Goal: Book appointment/travel/reservation

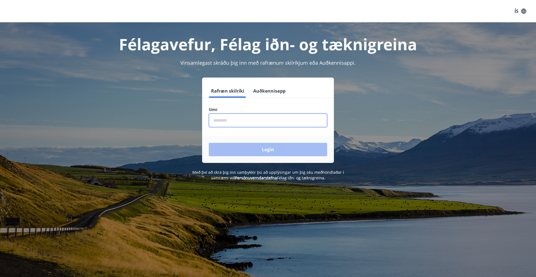
click at [253, 117] on input "phone" at bounding box center [268, 121] width 118 height 14
type input "********"
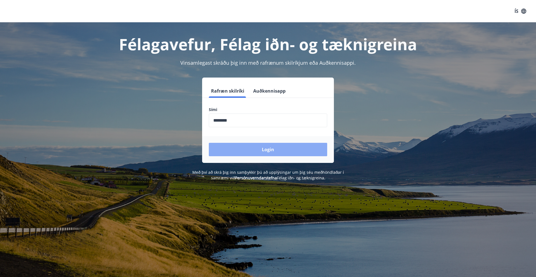
click at [259, 144] on button "Login" at bounding box center [268, 149] width 118 height 13
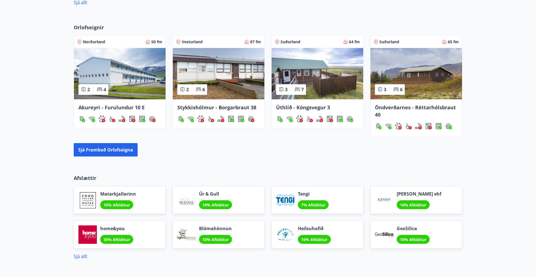
scroll to position [341, 0]
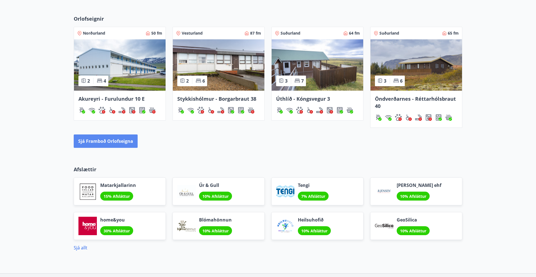
click at [101, 139] on button "Sjá framboð orlofseigna" at bounding box center [106, 141] width 64 height 13
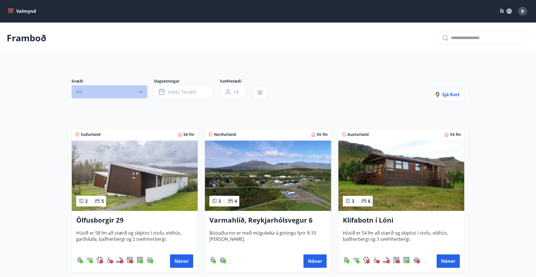
click at [142, 92] on icon "button" at bounding box center [141, 92] width 6 height 6
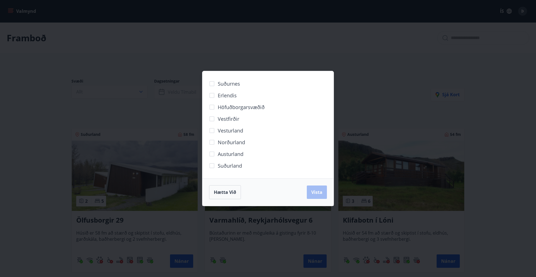
click at [257, 108] on span "Höfuðborgarsvæðið" at bounding box center [241, 107] width 47 height 7
click at [311, 194] on span "Vista" at bounding box center [316, 192] width 11 height 6
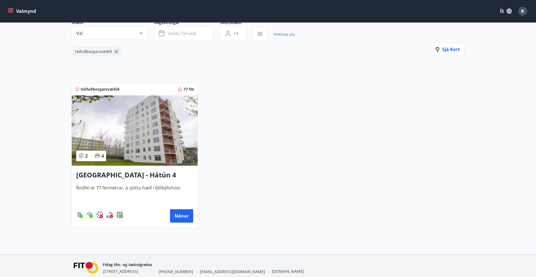
scroll to position [73, 0]
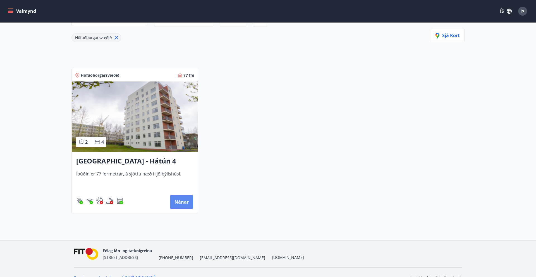
click at [188, 201] on button "Nánar" at bounding box center [181, 202] width 23 height 13
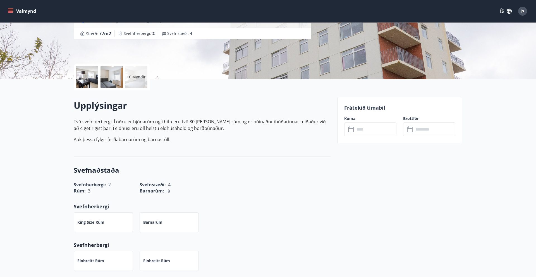
scroll to position [89, 0]
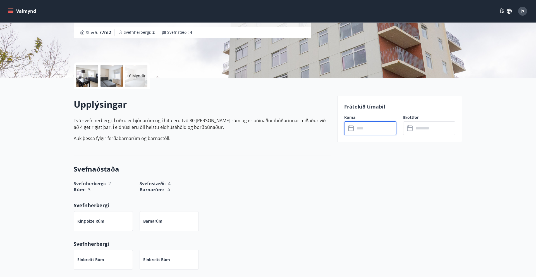
click at [388, 127] on input "text" at bounding box center [376, 128] width 42 height 14
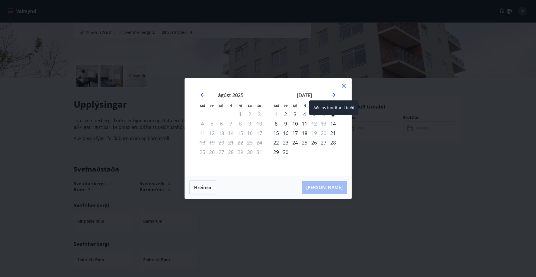
click at [332, 124] on div "14" at bounding box center [332, 123] width 9 height 9
click at [343, 87] on icon at bounding box center [343, 86] width 7 height 7
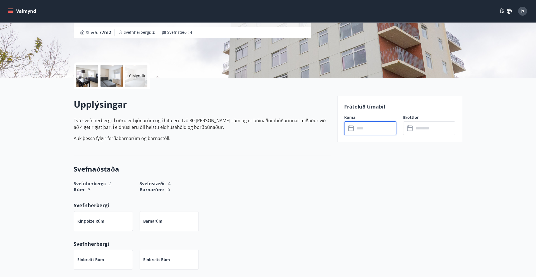
scroll to position [95, 0]
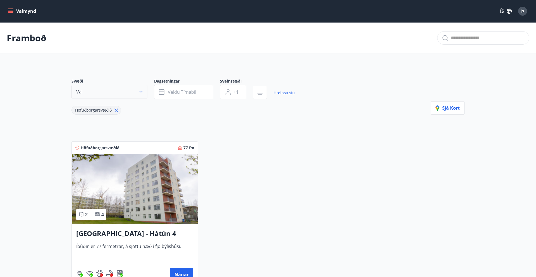
click at [138, 94] on icon "button" at bounding box center [141, 92] width 6 height 6
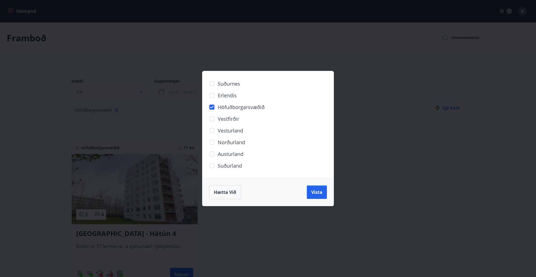
click at [415, 93] on div "Suðurnes Erlendis Höfuðborgarsvæðið [GEOGRAPHIC_DATA] [GEOGRAPHIC_DATA] [GEOGRA…" at bounding box center [268, 138] width 536 height 277
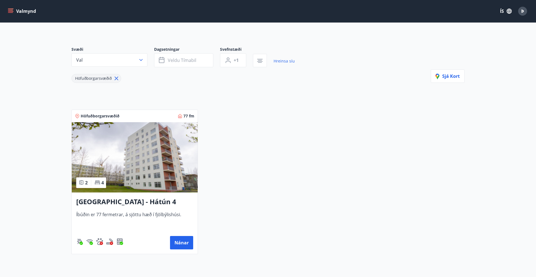
scroll to position [45, 0]
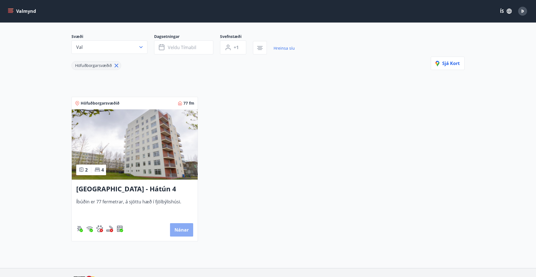
click at [180, 229] on button "Nánar" at bounding box center [181, 229] width 23 height 13
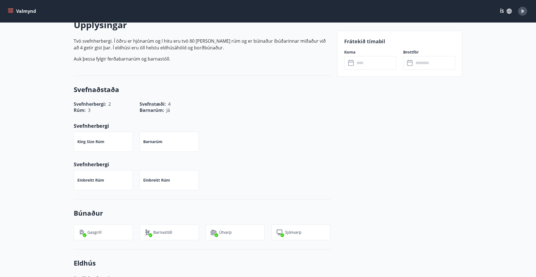
scroll to position [168, 0]
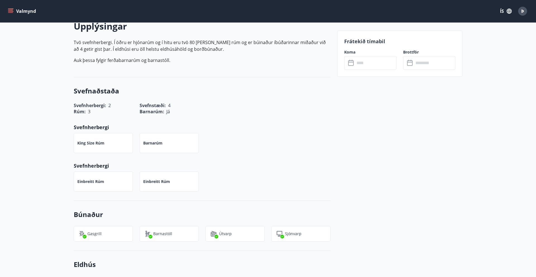
click at [382, 64] on input "text" at bounding box center [376, 63] width 42 height 14
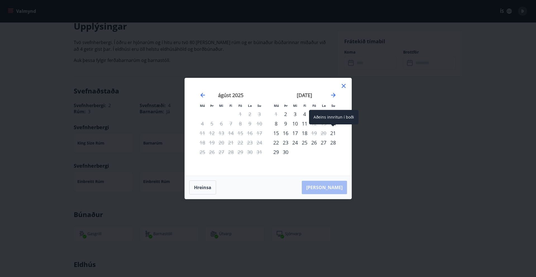
click at [332, 133] on div "21" at bounding box center [332, 132] width 9 height 9
click at [282, 152] on div "30" at bounding box center [285, 151] width 9 height 9
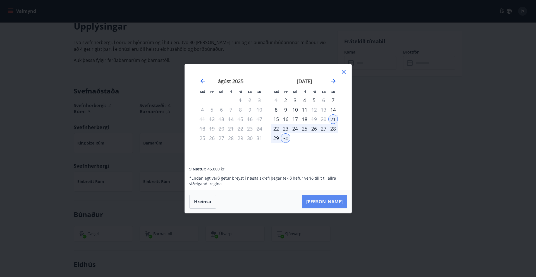
click at [339, 204] on button "[PERSON_NAME]" at bounding box center [324, 201] width 45 height 13
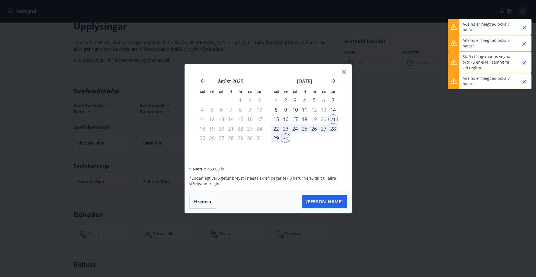
click at [478, 22] on p "Aðeins er hægt að bóka 7 nætur" at bounding box center [487, 27] width 49 height 11
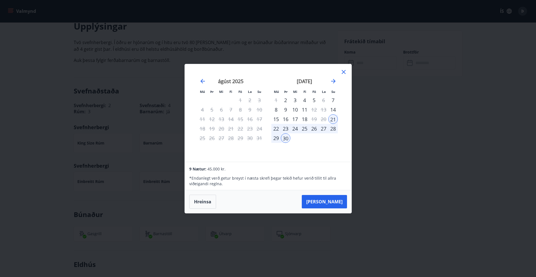
click at [278, 130] on div "22" at bounding box center [275, 128] width 9 height 9
click at [328, 198] on button "[PERSON_NAME]" at bounding box center [324, 201] width 45 height 13
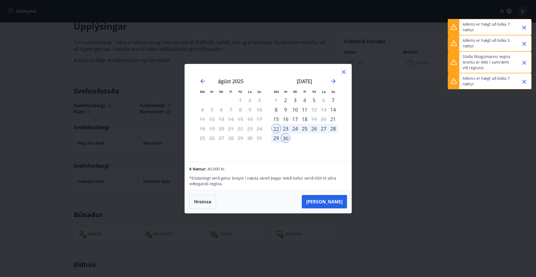
click at [525, 28] on icon "Close" at bounding box center [524, 27] width 7 height 7
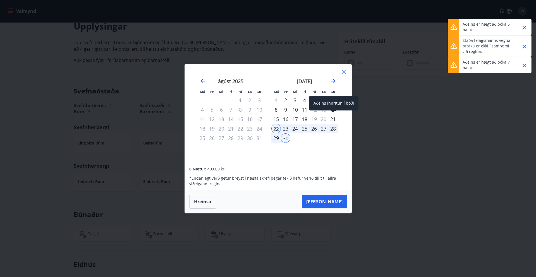
click at [332, 122] on div "21" at bounding box center [332, 119] width 9 height 9
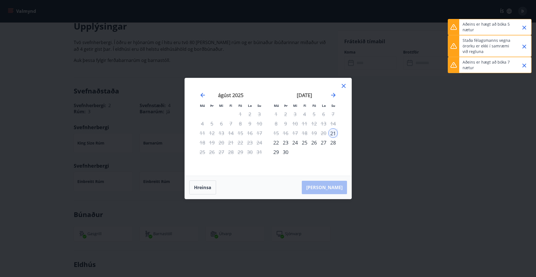
click at [278, 145] on div "22" at bounding box center [275, 142] width 9 height 9
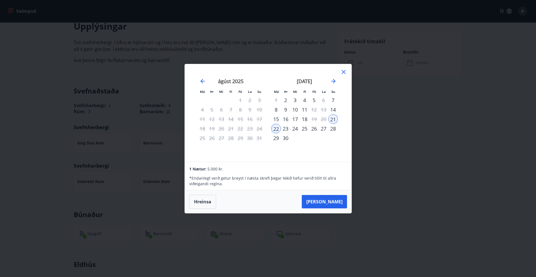
click at [290, 129] on div "23" at bounding box center [285, 128] width 9 height 9
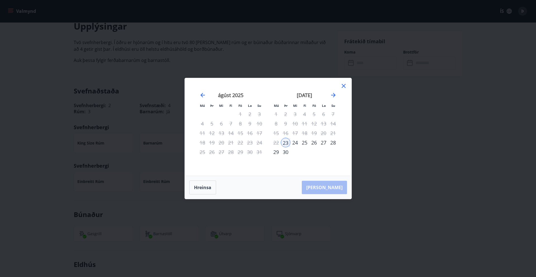
click at [334, 132] on div "21" at bounding box center [332, 132] width 9 height 9
click at [347, 86] on icon at bounding box center [343, 86] width 7 height 7
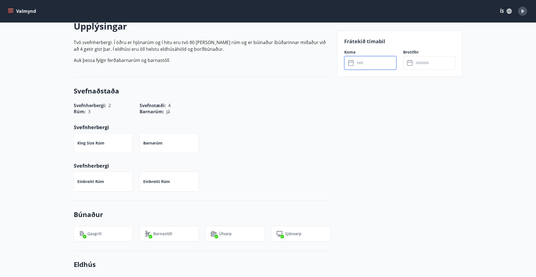
click at [385, 62] on input "text" at bounding box center [376, 63] width 42 height 14
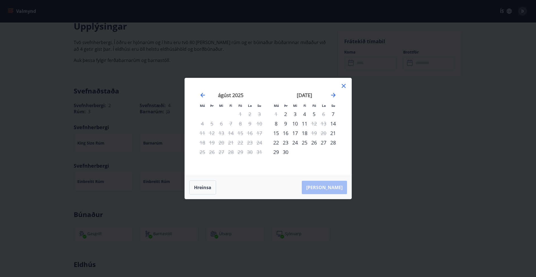
click at [347, 85] on div "Má Þr Mi Fi Fö La Su Má Þr Mi Fi Fö La Su [DATE] 1 2 3 4 5 6 7 8 9 10 11 12 13 …" at bounding box center [268, 127] width 167 height 98
click at [341, 85] on icon at bounding box center [343, 86] width 7 height 7
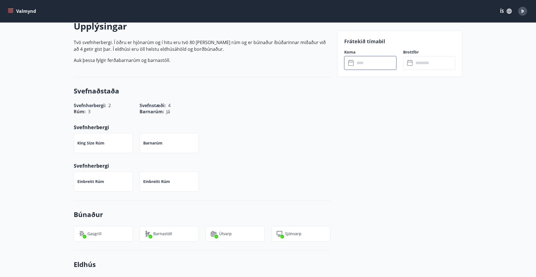
click at [380, 61] on input "text" at bounding box center [376, 63] width 42 height 14
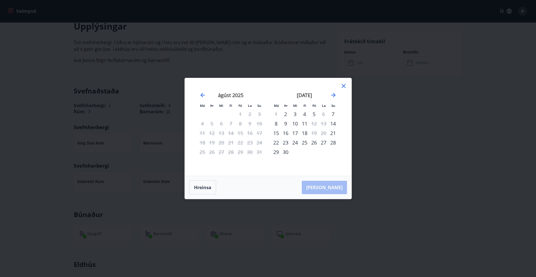
click at [346, 86] on icon at bounding box center [343, 86] width 7 height 7
